Goal: Navigation & Orientation: Find specific page/section

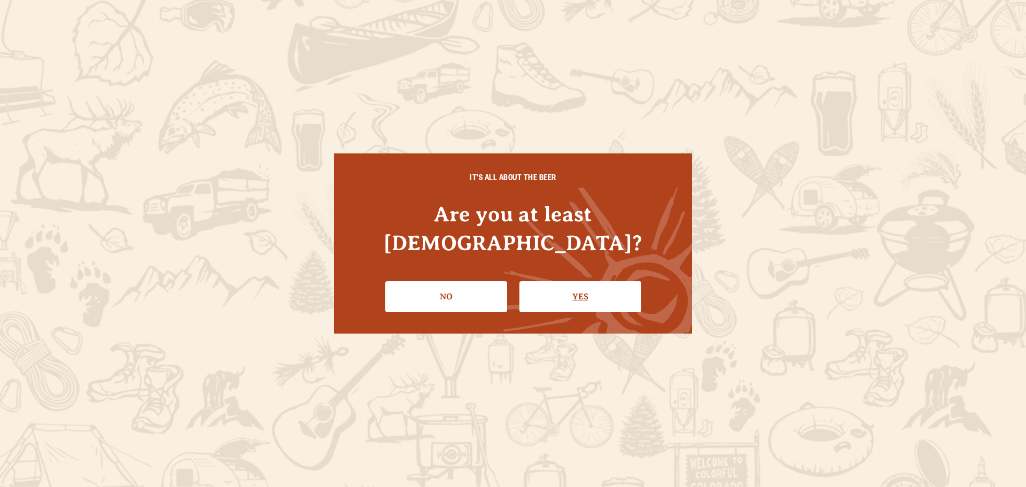
click at [569, 281] on link "Yes" at bounding box center [581, 296] width 122 height 31
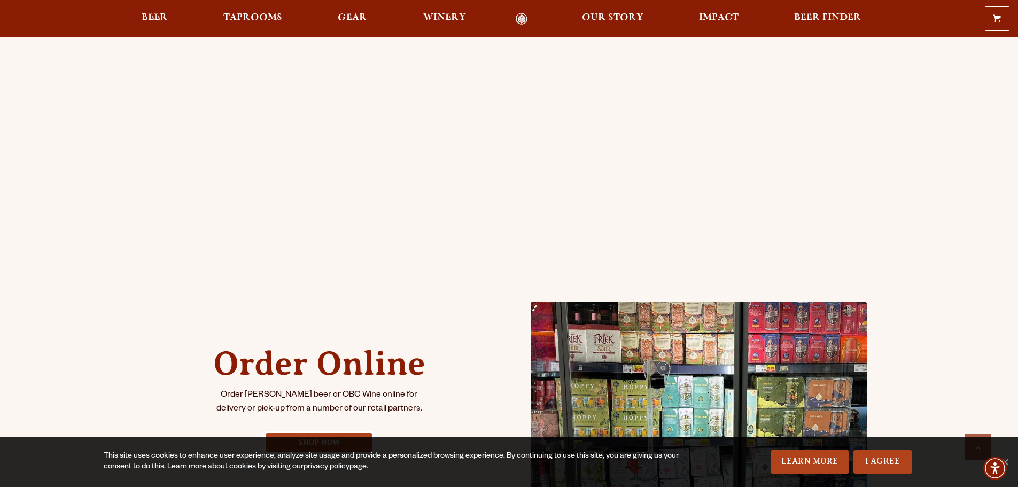
scroll to position [214, 0]
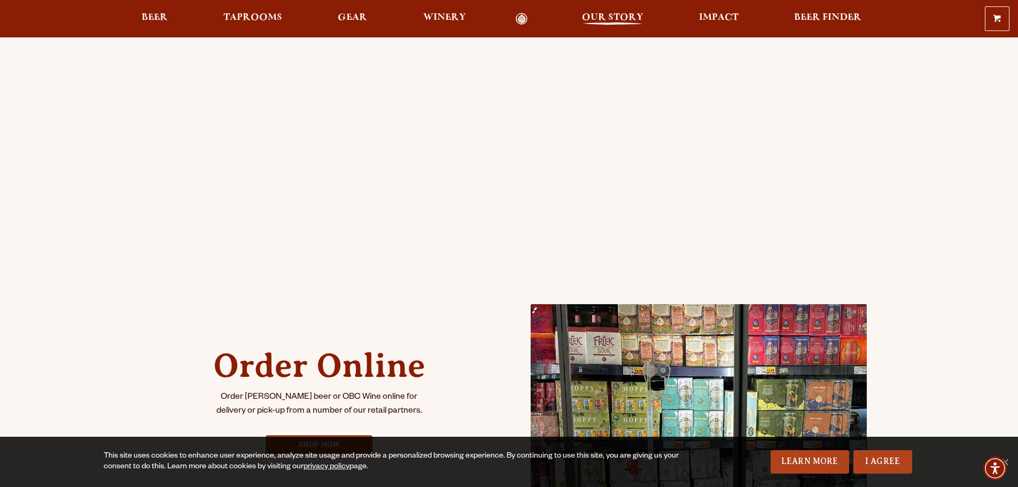
click at [610, 17] on span "Our Story" at bounding box center [612, 17] width 61 height 9
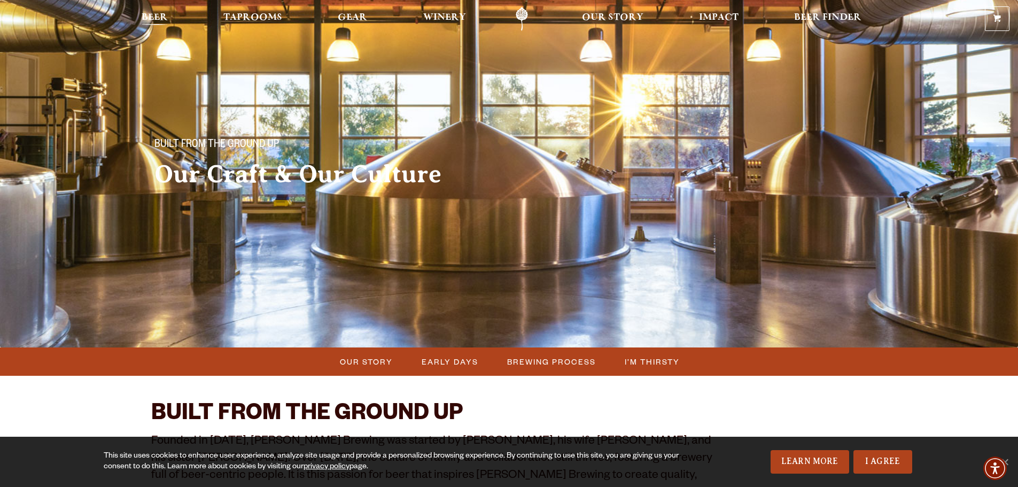
click at [146, 17] on span "Beer" at bounding box center [155, 17] width 26 height 9
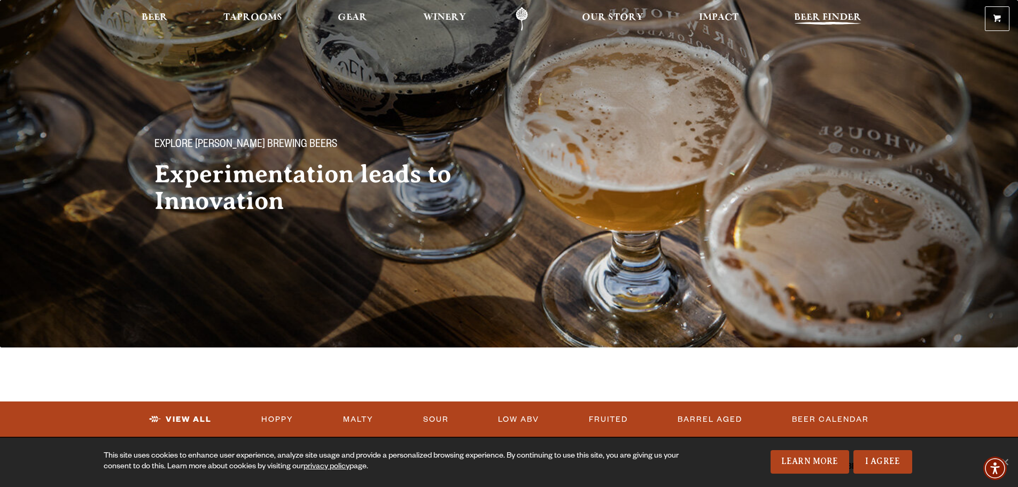
click at [824, 16] on span "Beer Finder" at bounding box center [827, 17] width 67 height 9
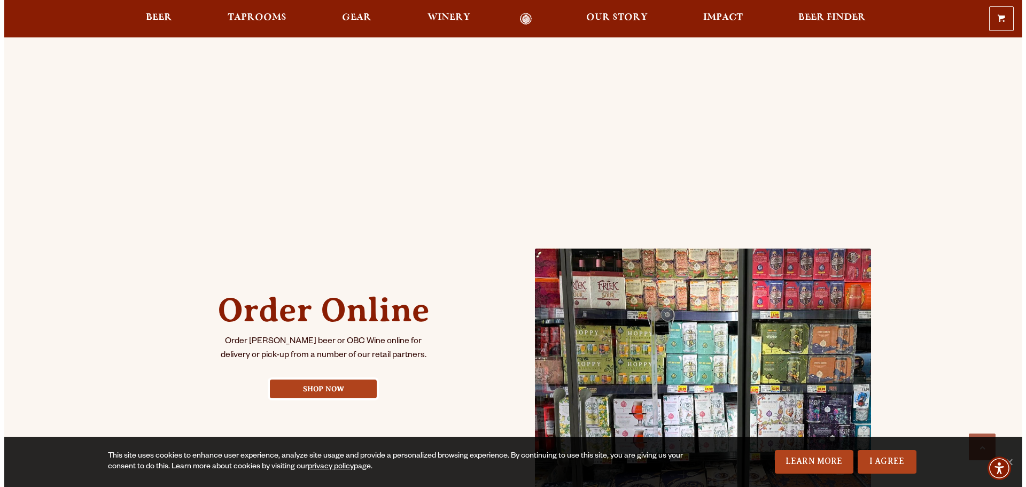
scroll to position [267, 0]
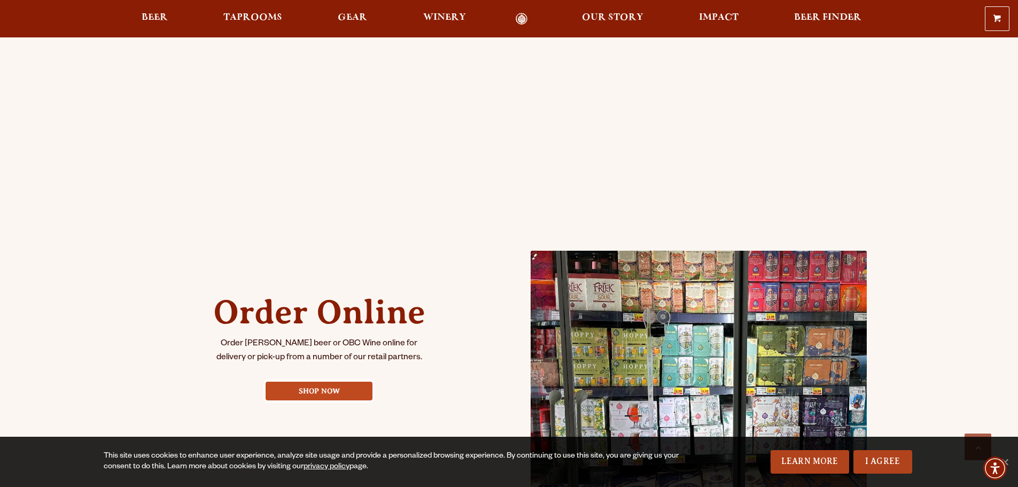
click at [319, 389] on link "Shop Now" at bounding box center [319, 391] width 107 height 19
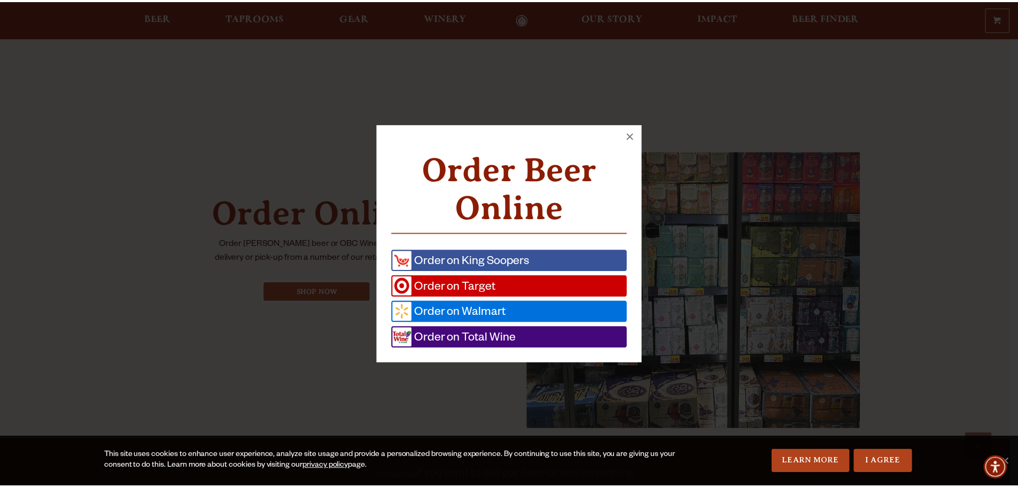
scroll to position [368, 0]
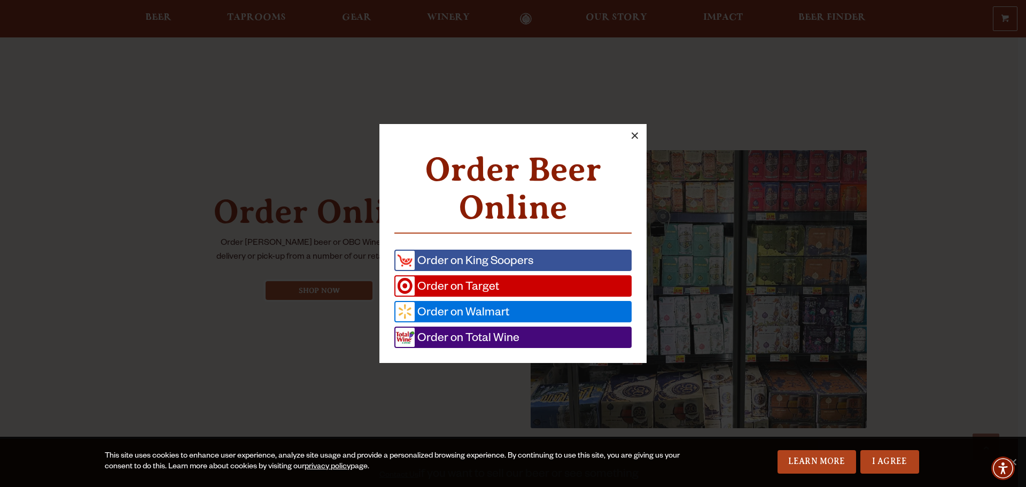
click at [633, 135] on button "×" at bounding box center [635, 136] width 24 height 24
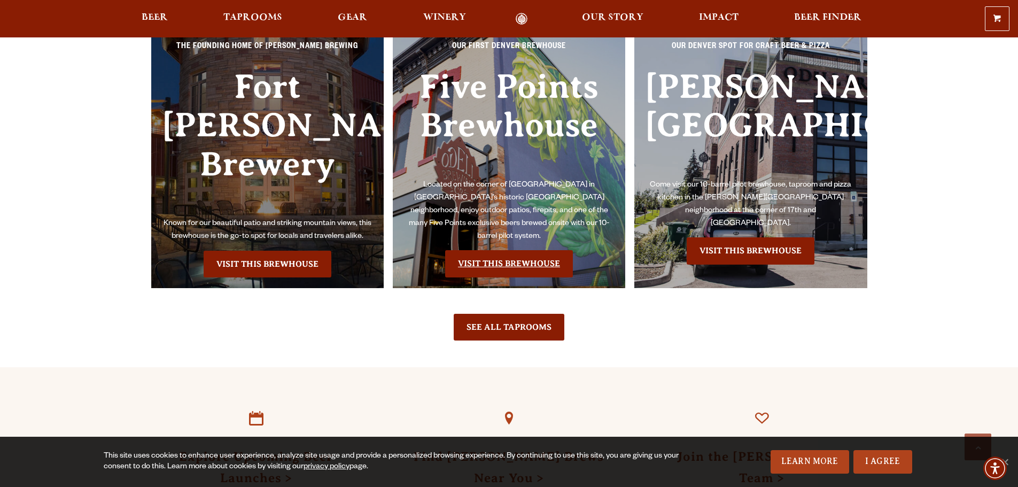
scroll to position [1180, 0]
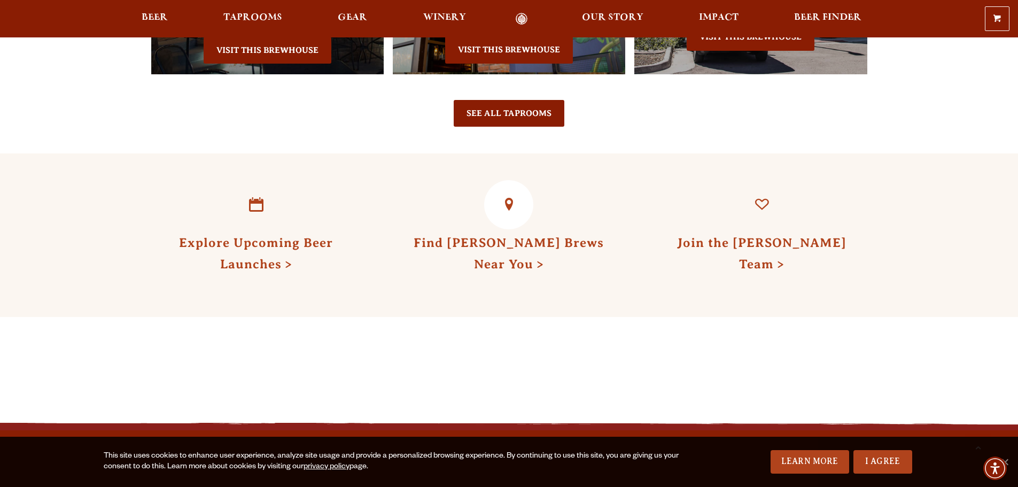
click at [506, 236] on link "Find Odell Brews Near You" at bounding box center [509, 253] width 190 height 35
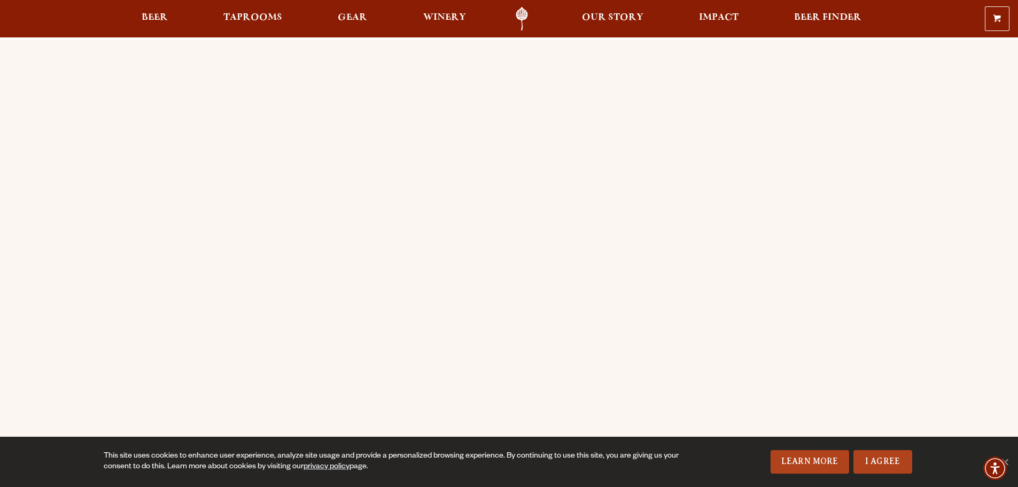
click at [518, 11] on link "Odell Home" at bounding box center [522, 19] width 40 height 24
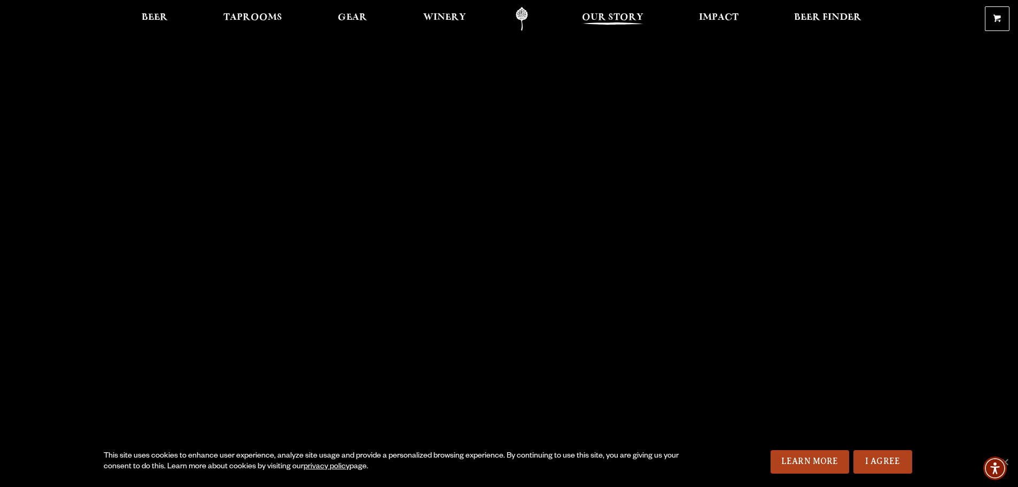
click at [610, 20] on span "Our Story" at bounding box center [612, 17] width 61 height 9
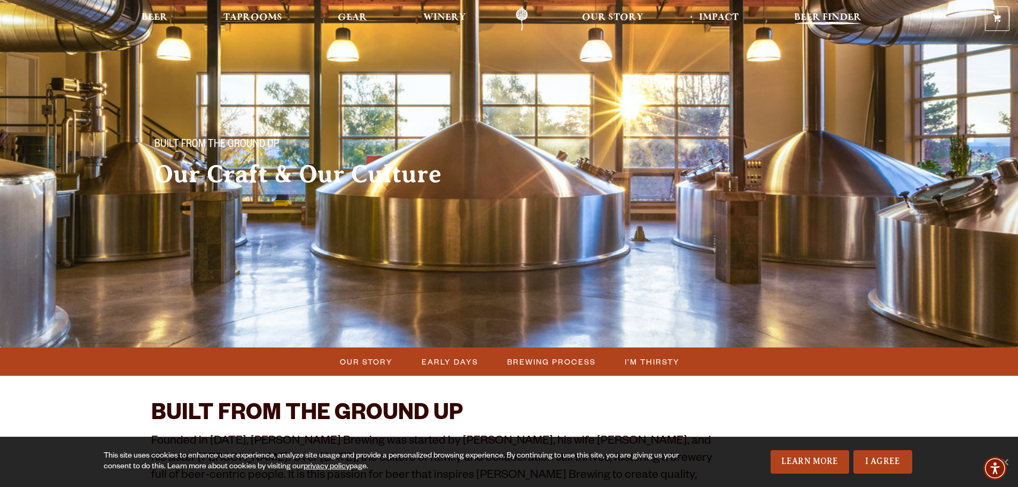
click at [850, 19] on span "Beer Finder" at bounding box center [827, 17] width 67 height 9
